Goal: Task Accomplishment & Management: Use online tool/utility

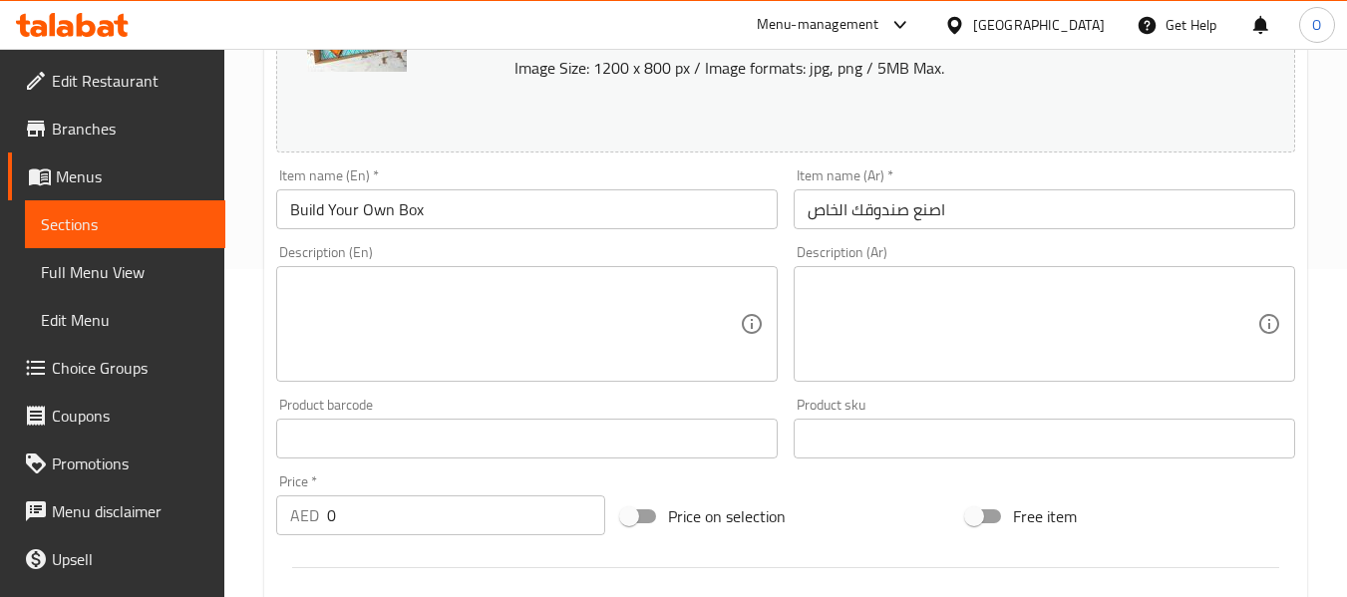
scroll to position [110, 0]
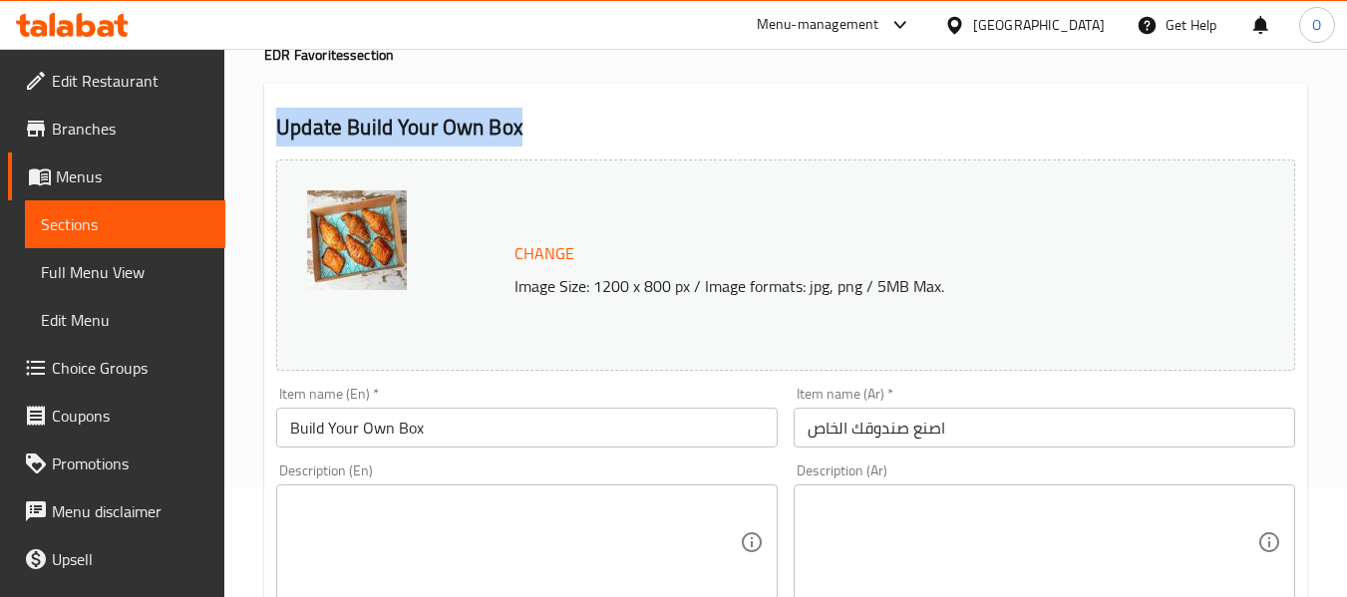
drag, startPoint x: 545, startPoint y: 126, endPoint x: 271, endPoint y: 132, distance: 274.3
drag, startPoint x: 567, startPoint y: 112, endPoint x: 112, endPoint y: 109, distance: 455.7
